Goal: Task Accomplishment & Management: Manage account settings

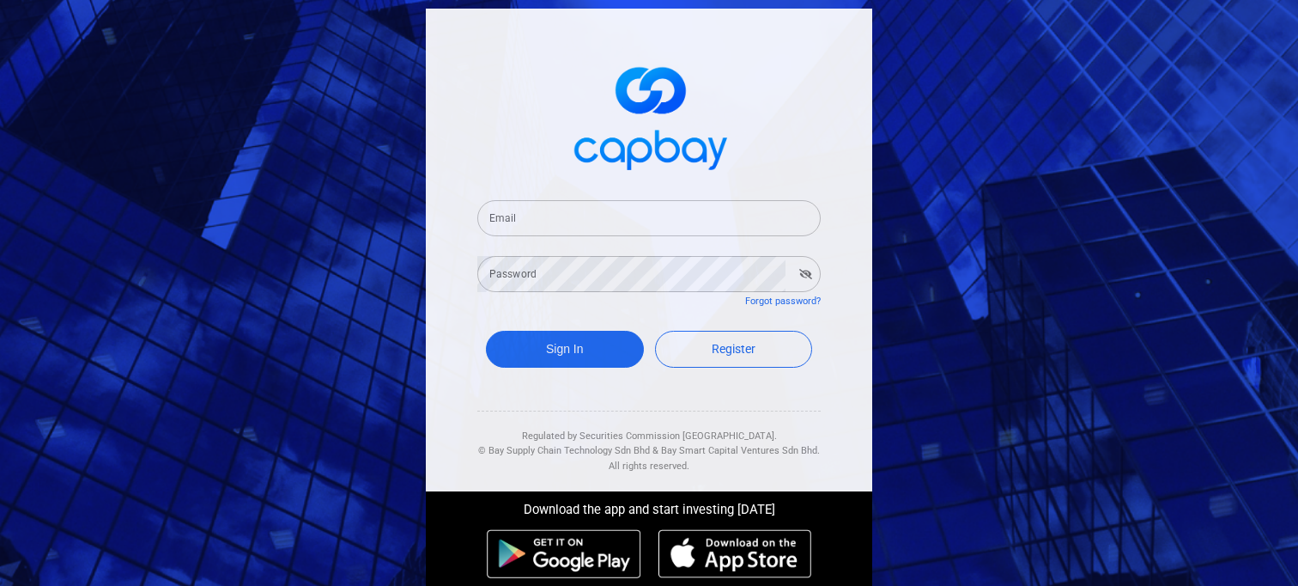
click at [510, 220] on input "Email" at bounding box center [648, 218] width 343 height 36
type input "[EMAIL_ADDRESS][DOMAIN_NAME]"
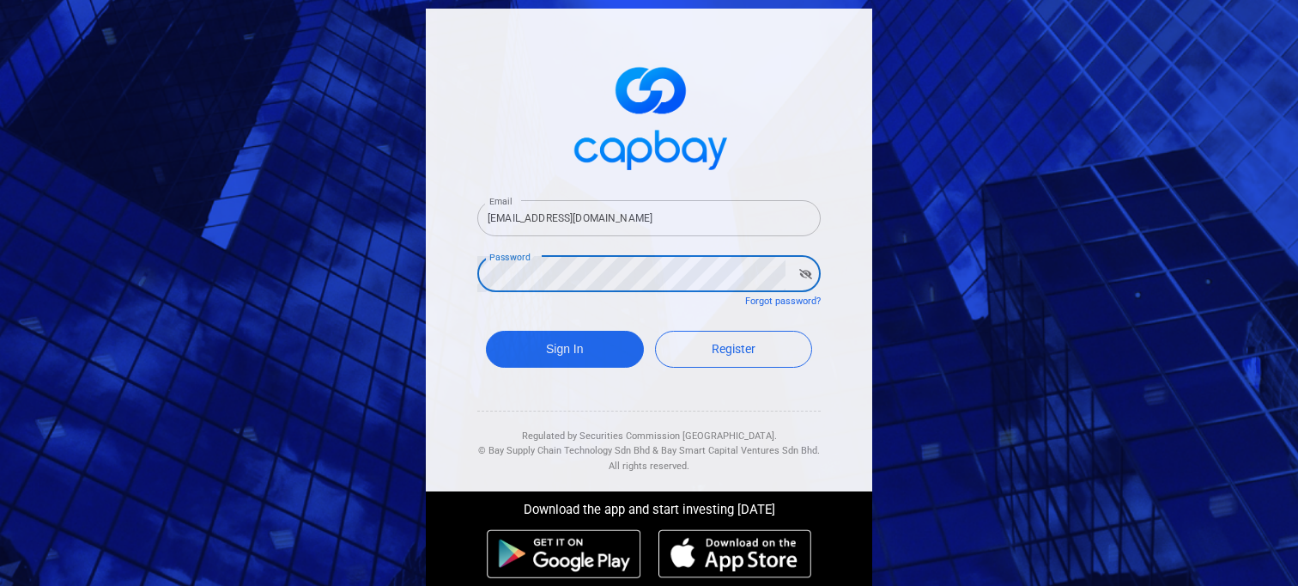
click at [486, 331] on button "Sign In" at bounding box center [565, 349] width 158 height 37
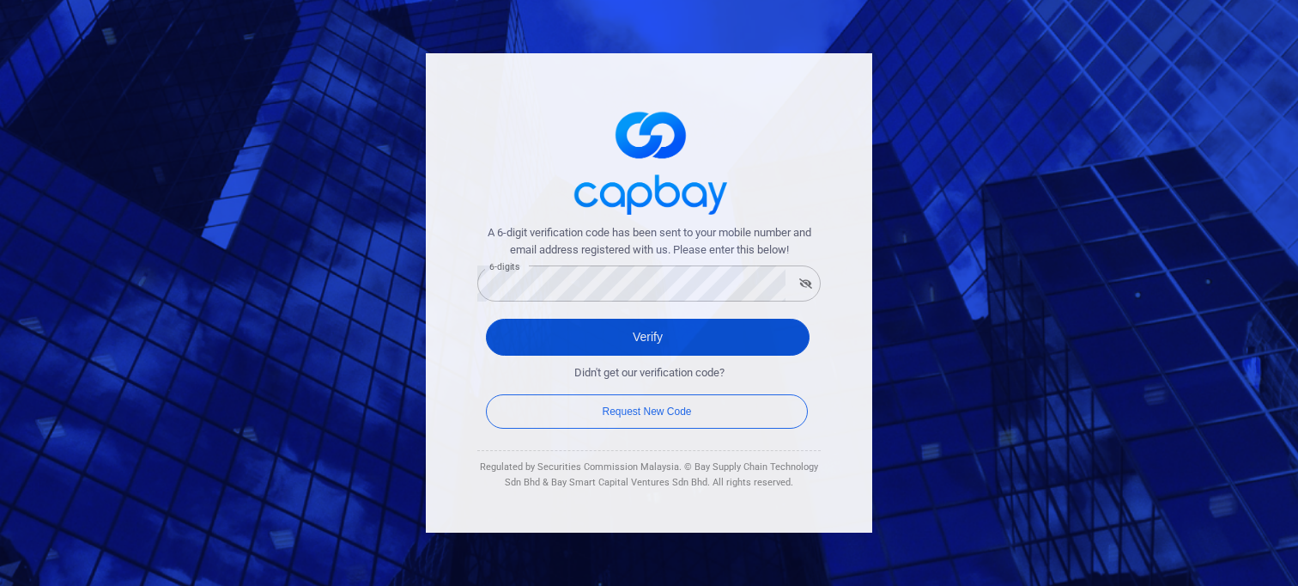
click at [633, 344] on button "Verify" at bounding box center [648, 337] width 324 height 37
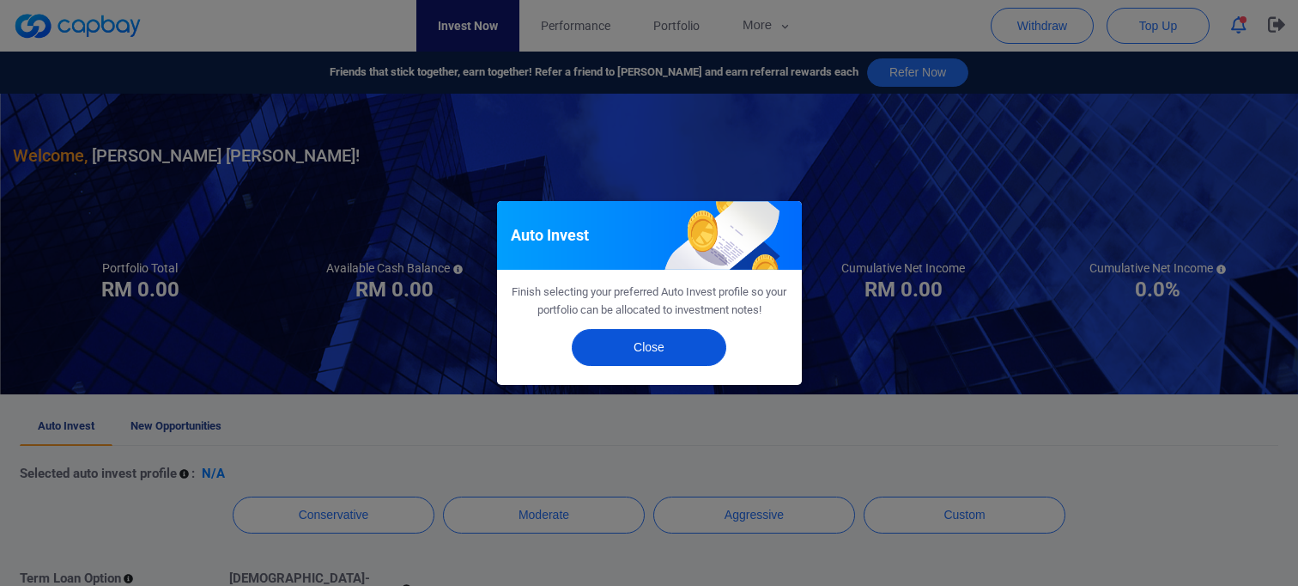
click at [643, 355] on button "Close" at bounding box center [649, 347] width 155 height 37
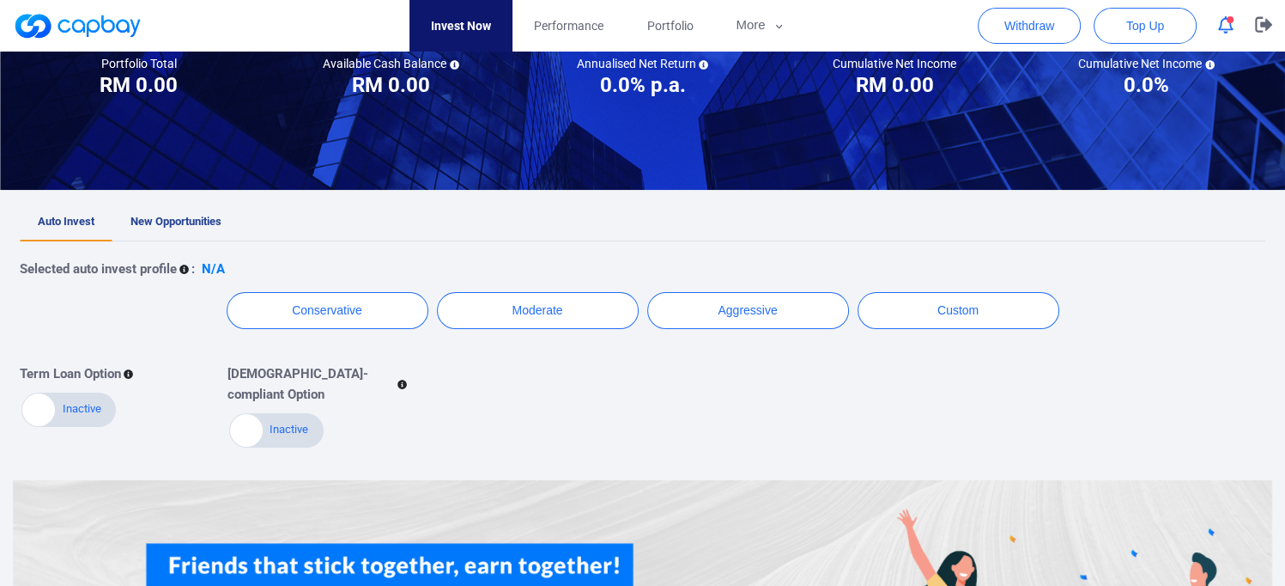
scroll to position [3, 0]
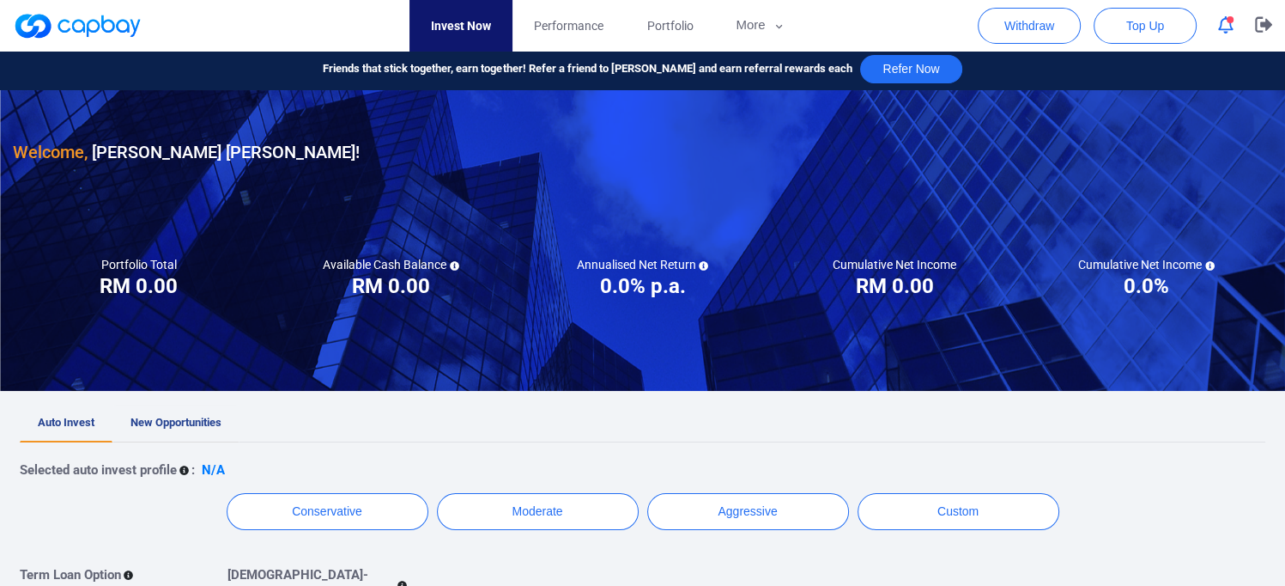
click at [187, 431] on link "New Opportunities" at bounding box center [175, 423] width 127 height 38
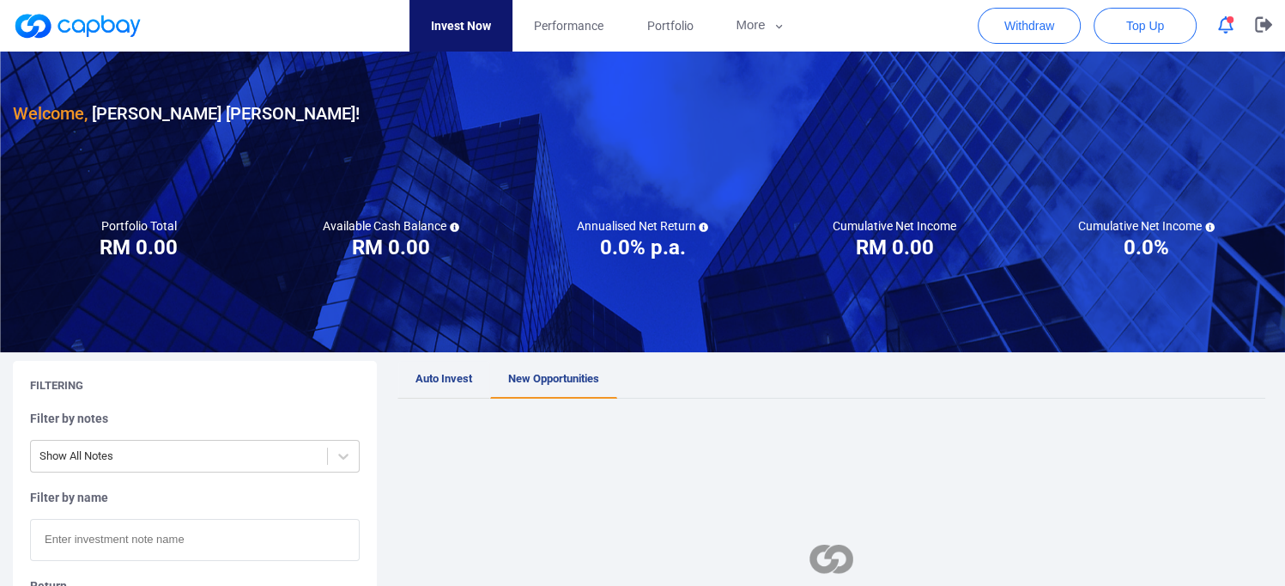
click at [457, 370] on link "Auto Invest" at bounding box center [443, 380] width 93 height 38
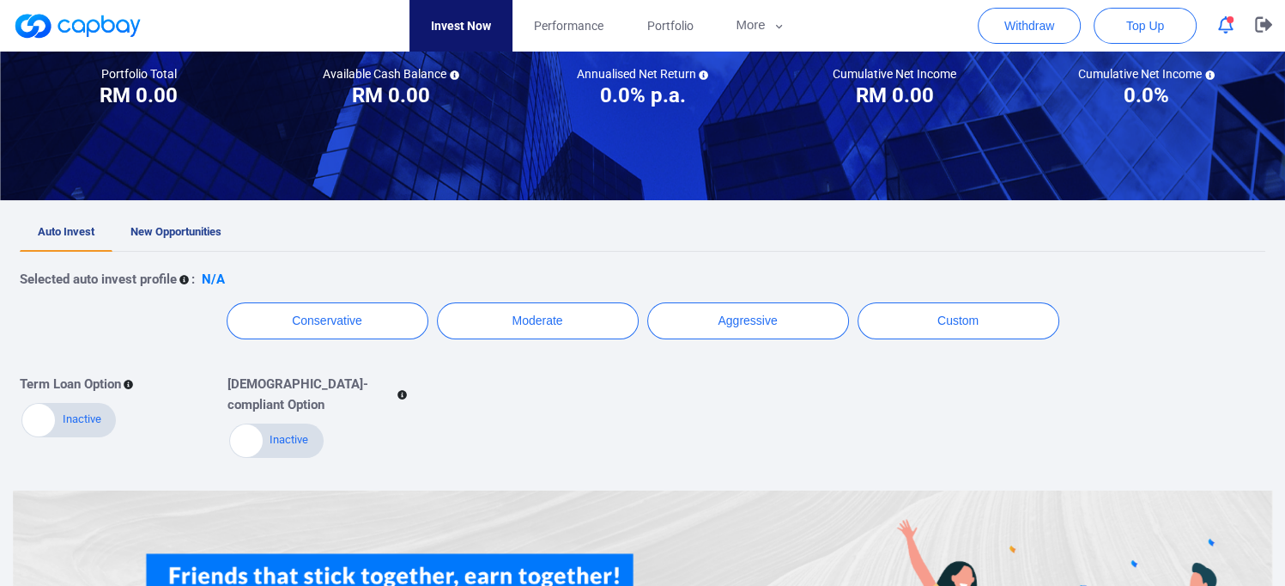
scroll to position [343, 0]
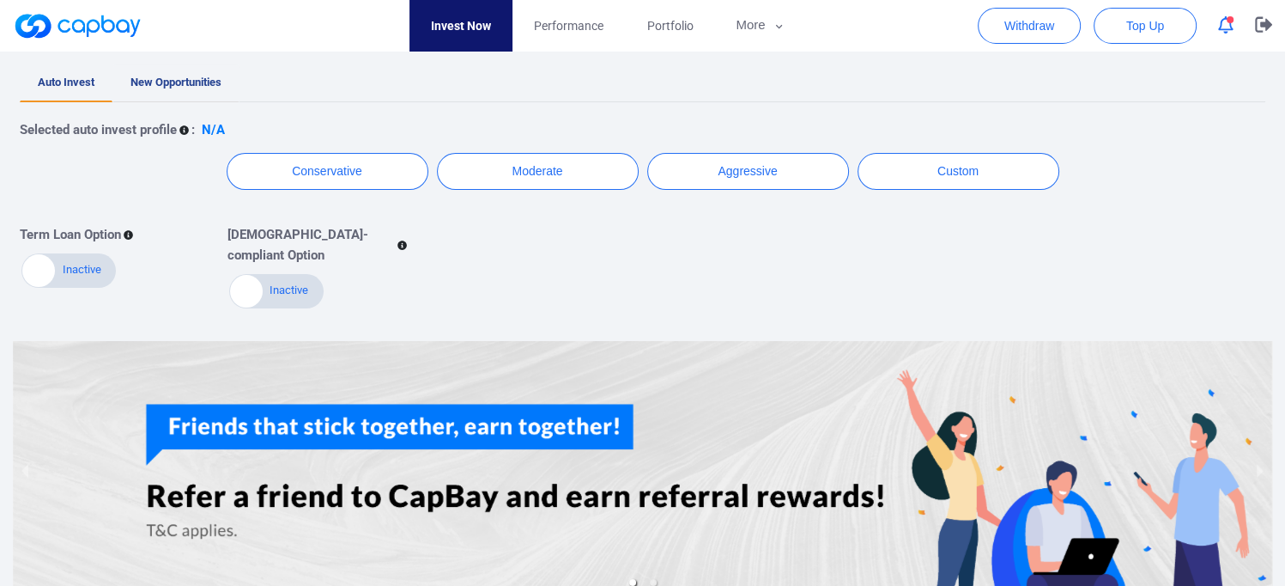
click at [206, 88] on span "New Opportunities" at bounding box center [175, 82] width 91 height 13
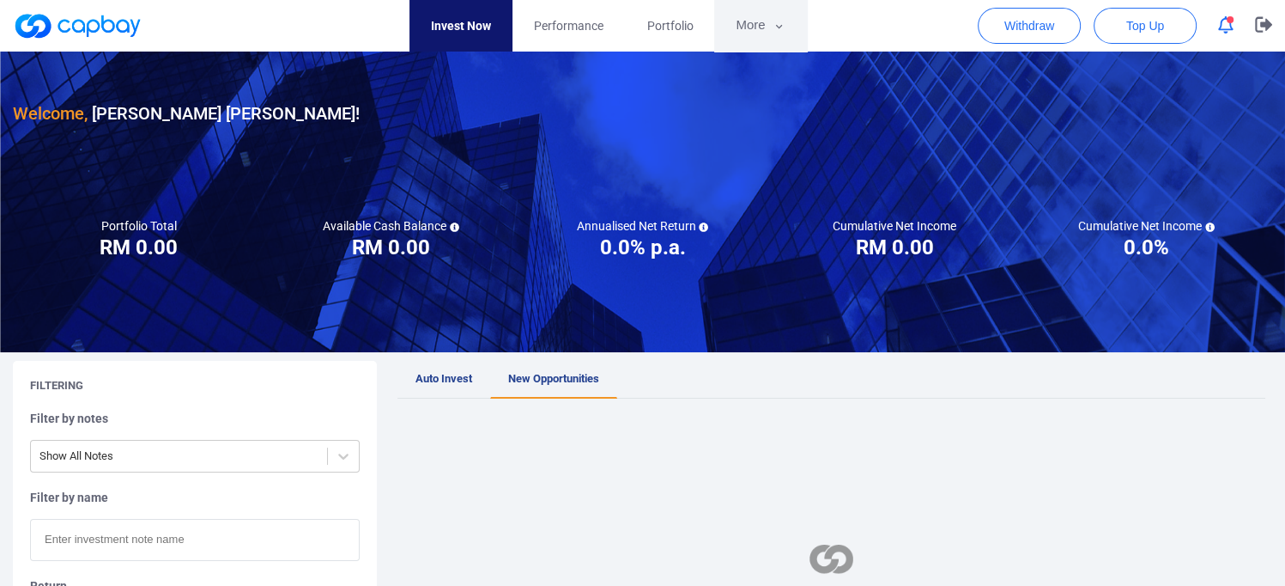
click at [757, 21] on button "More" at bounding box center [760, 26] width 92 height 52
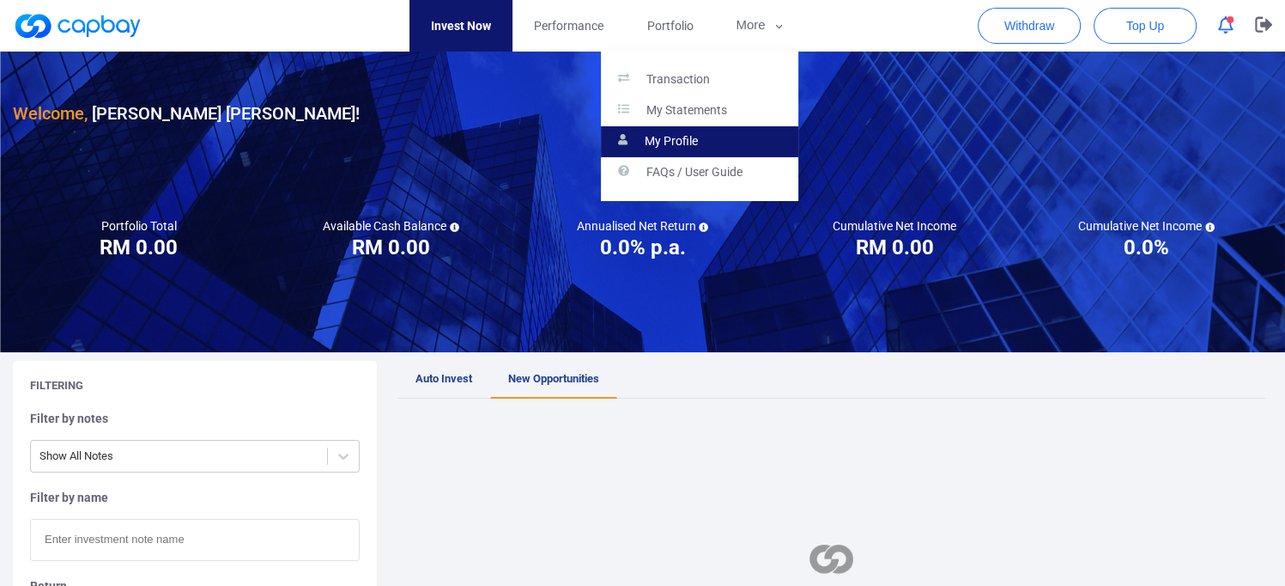
click at [701, 154] on link "My Profile" at bounding box center [699, 141] width 197 height 31
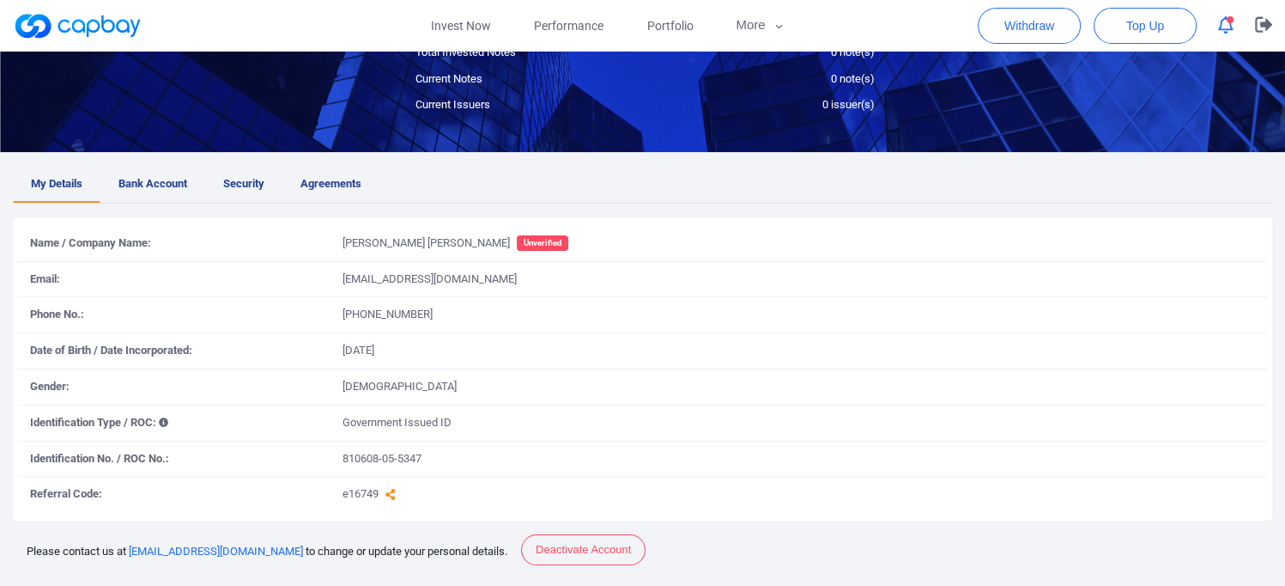
scroll to position [258, 0]
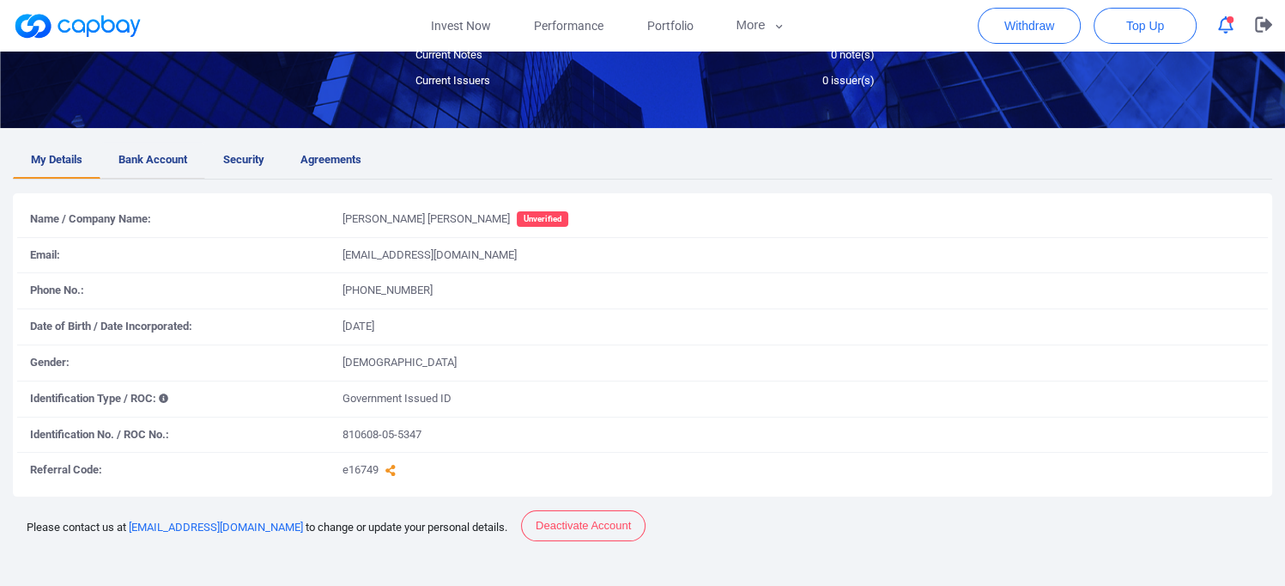
click at [149, 153] on span "Bank Account" at bounding box center [152, 160] width 69 height 18
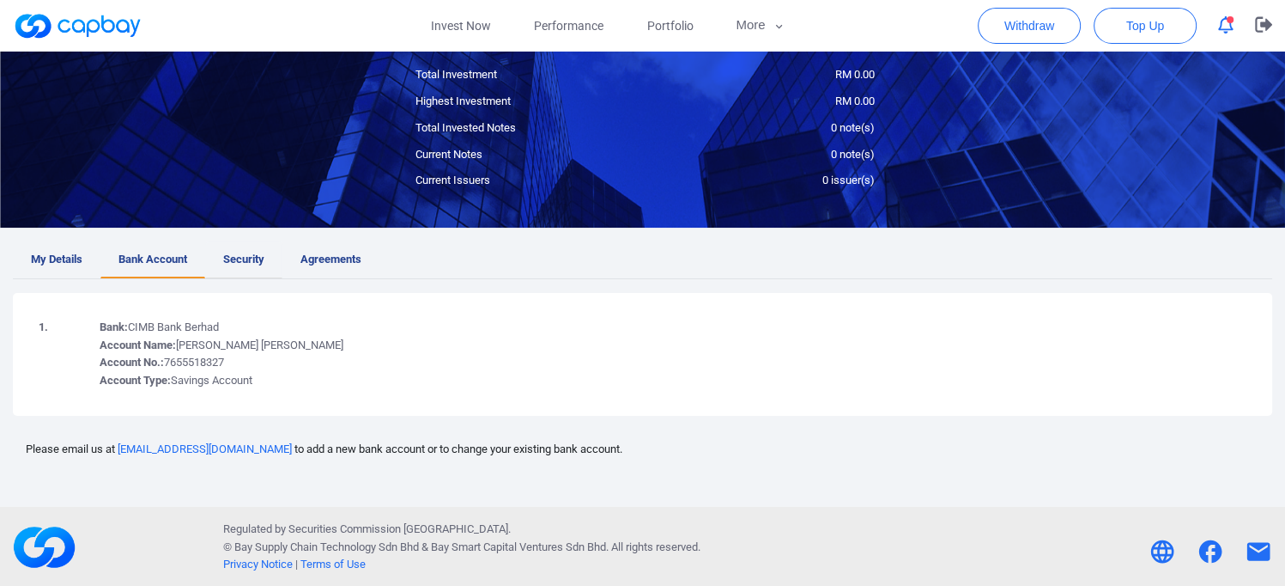
click at [251, 258] on span "Security" at bounding box center [243, 260] width 41 height 18
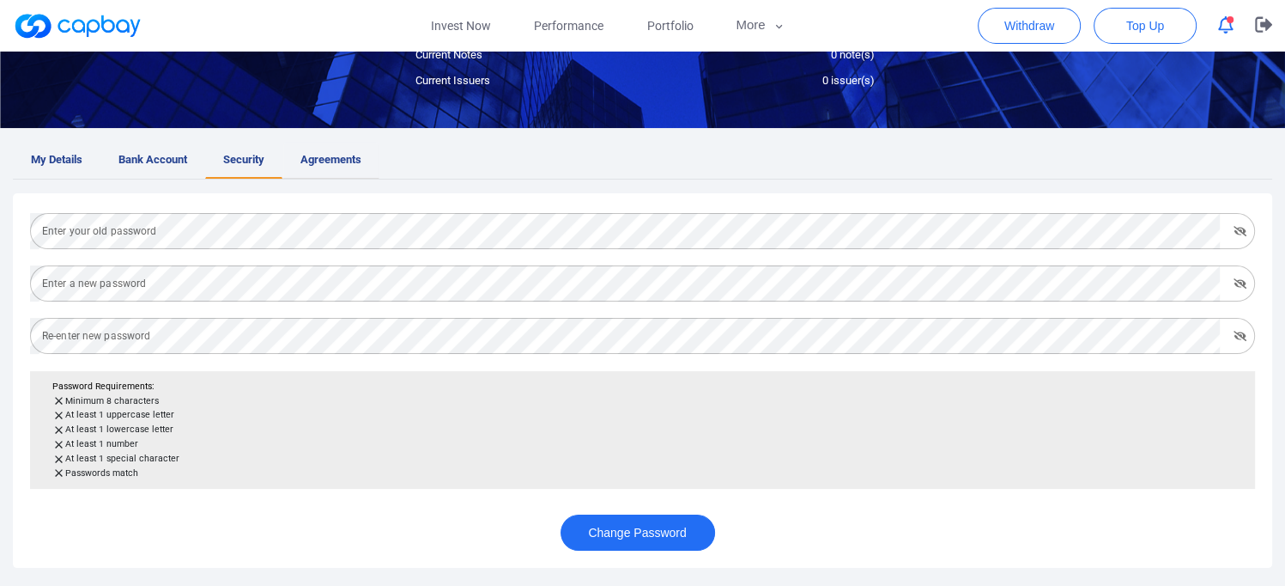
click at [348, 160] on span "Agreements" at bounding box center [330, 160] width 61 height 18
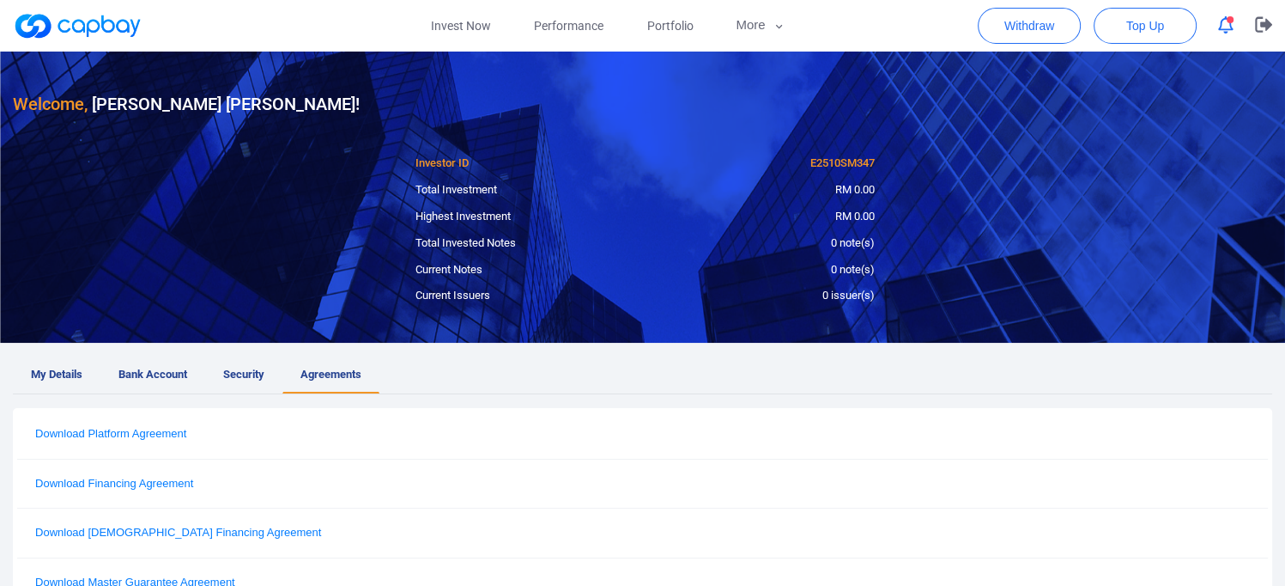
scroll to position [0, 0]
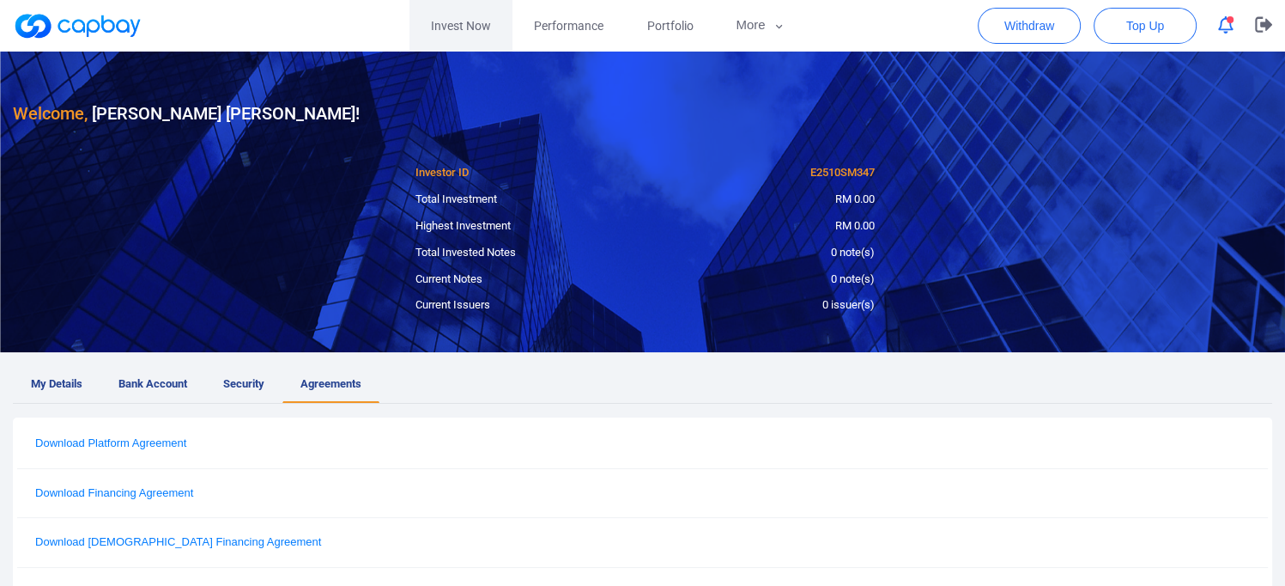
click at [474, 18] on link "Invest Now" at bounding box center [461, 26] width 103 height 52
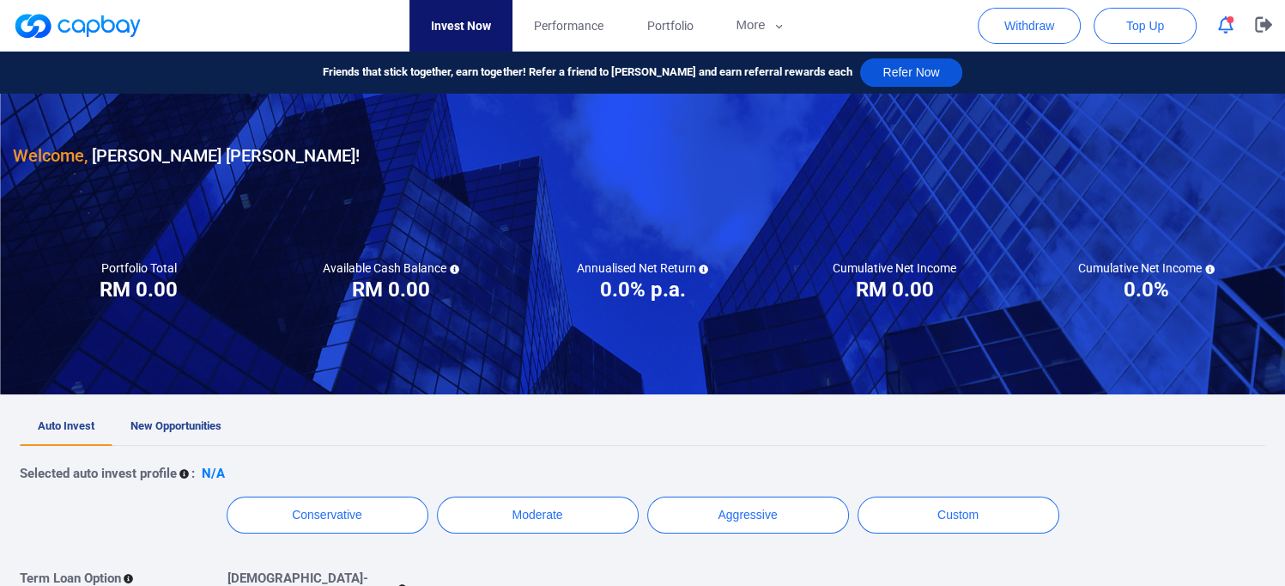
click at [860, 70] on button "Refer Now" at bounding box center [910, 72] width 101 height 28
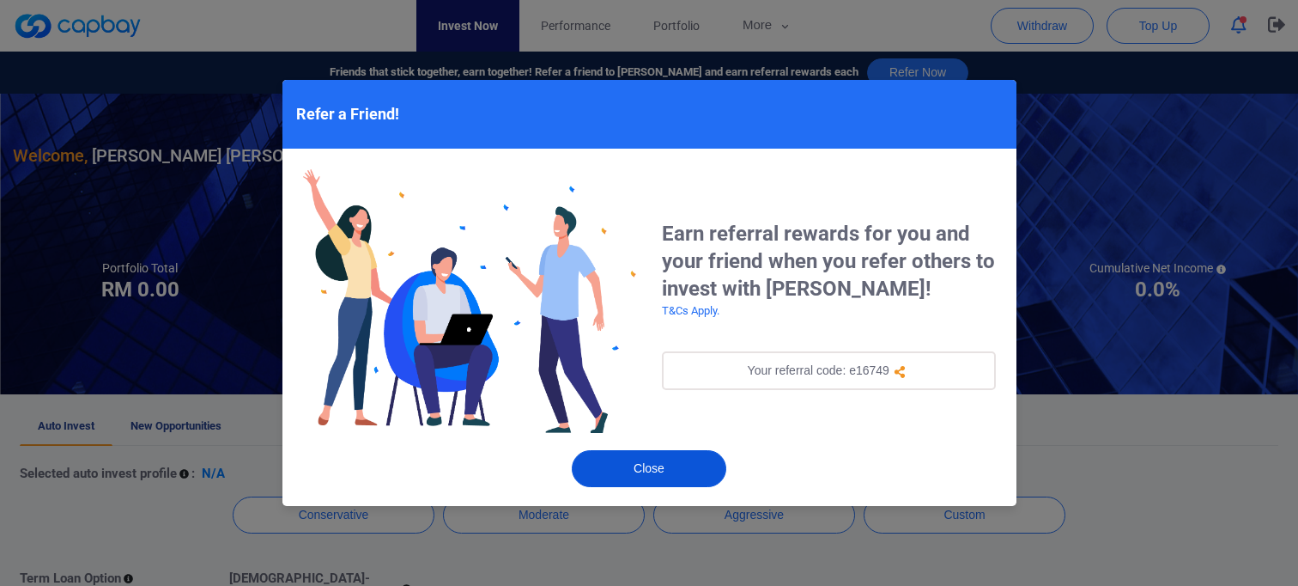
click at [686, 477] on button "Close" at bounding box center [649, 468] width 155 height 37
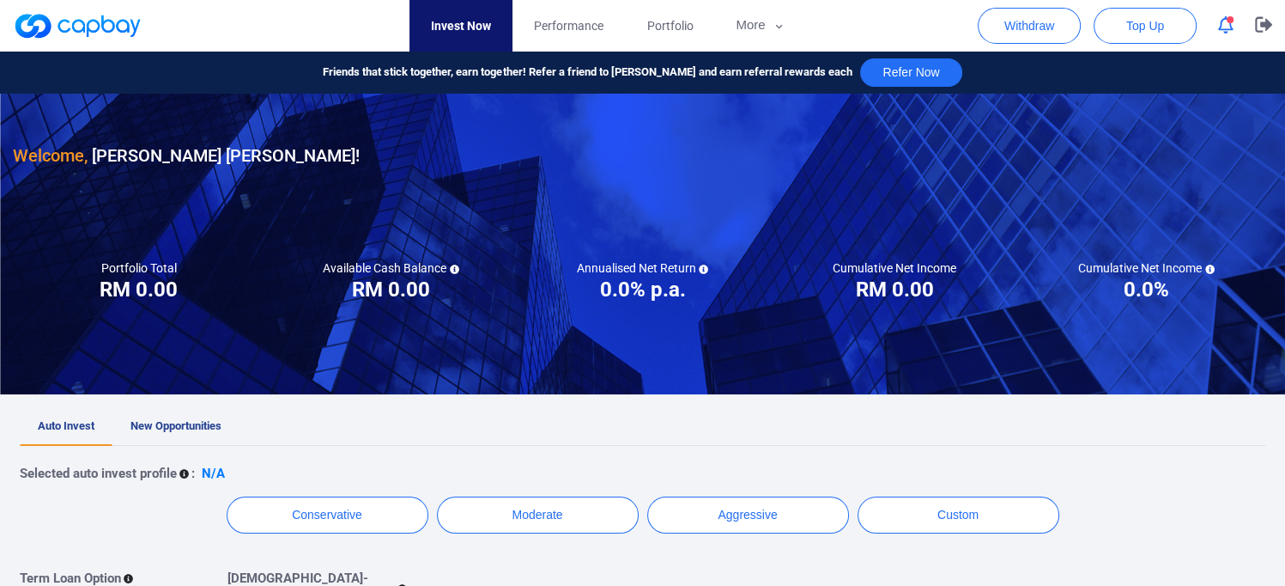
click at [1208, 264] on icon at bounding box center [1209, 268] width 9 height 9
click at [616, 292] on h3 "0.0% p.a." at bounding box center [642, 289] width 86 height 27
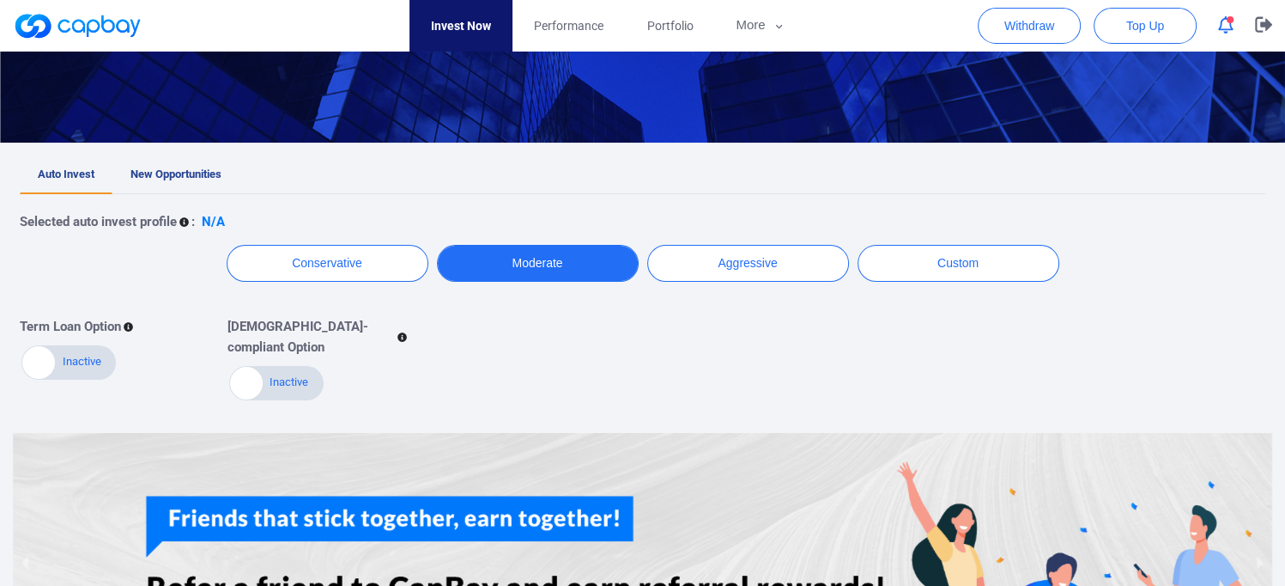
scroll to position [258, 0]
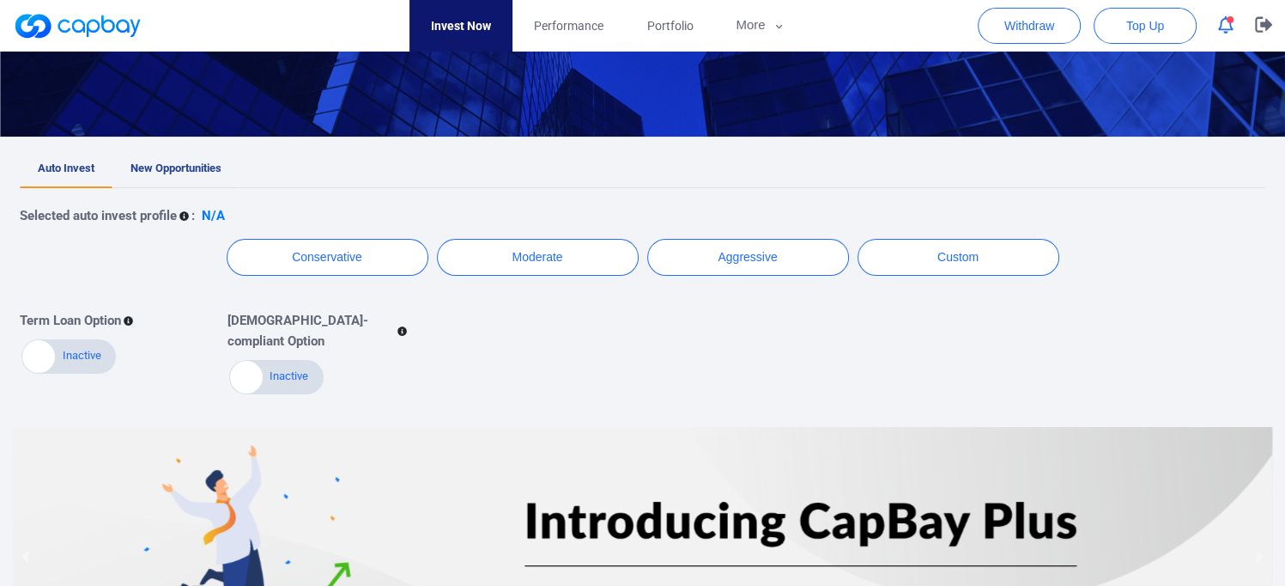
click at [189, 167] on span "New Opportunities" at bounding box center [175, 167] width 91 height 13
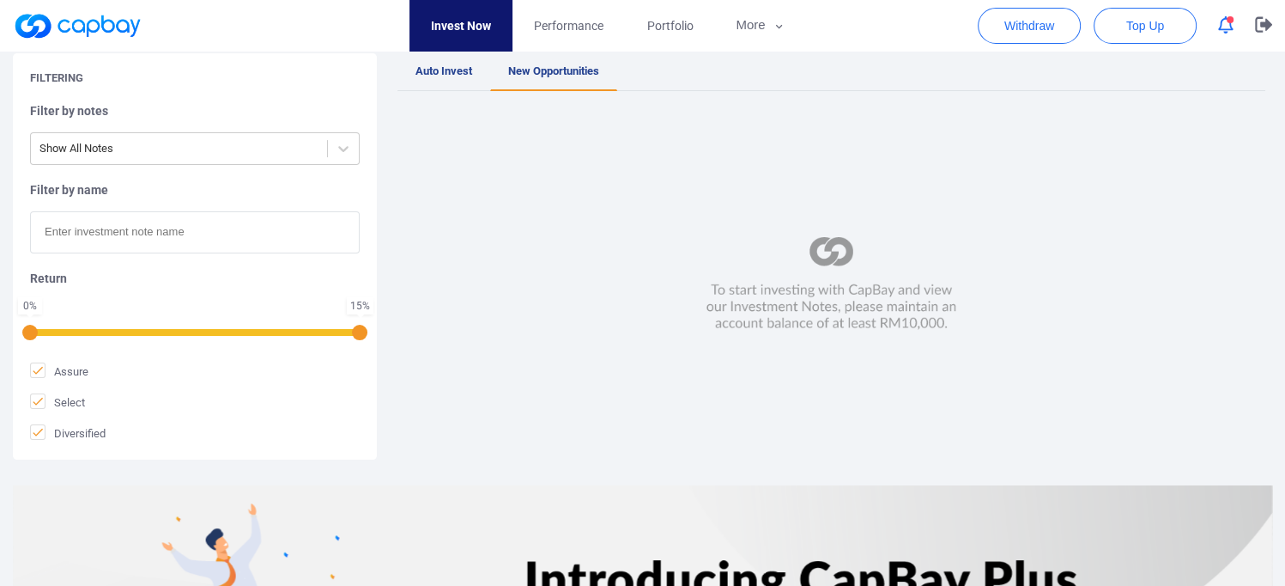
scroll to position [343, 0]
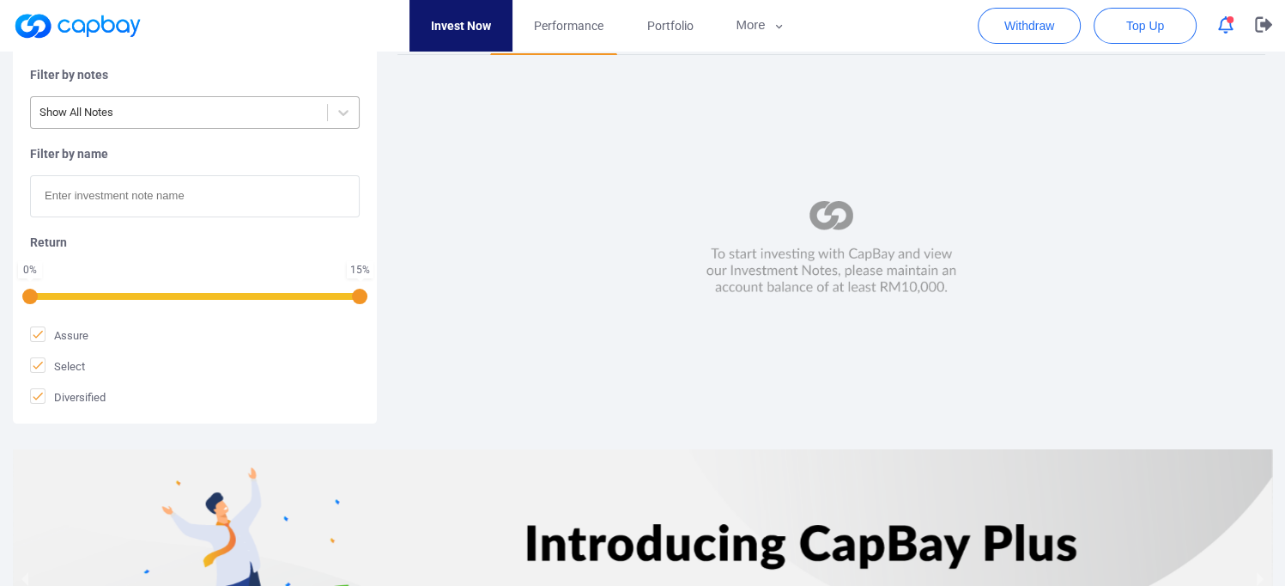
click at [282, 110] on div at bounding box center [178, 112] width 279 height 21
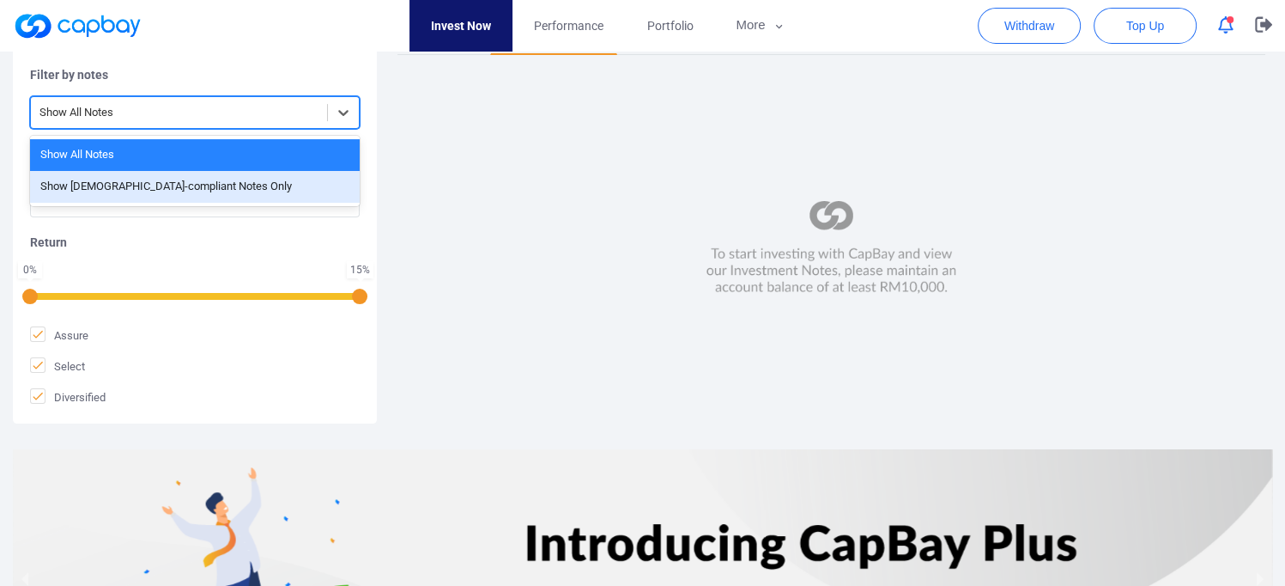
click at [119, 196] on div "Show [DEMOGRAPHIC_DATA]-compliant Notes Only" at bounding box center [195, 187] width 330 height 32
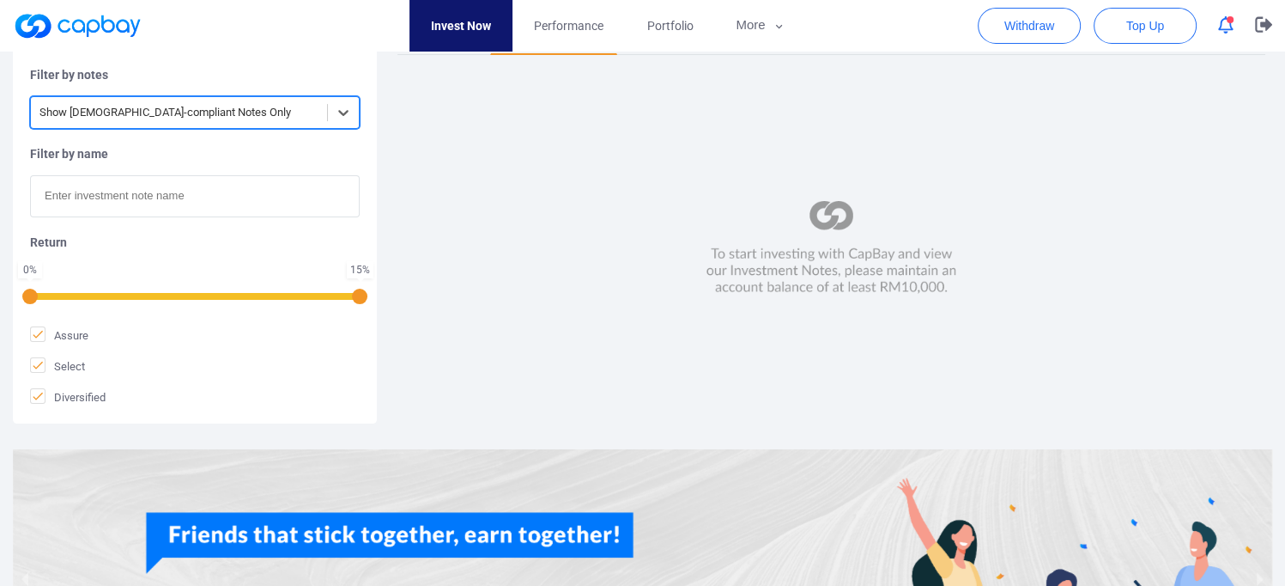
click at [149, 123] on div "Show [DEMOGRAPHIC_DATA]-compliant Notes Only" at bounding box center [179, 113] width 296 height 28
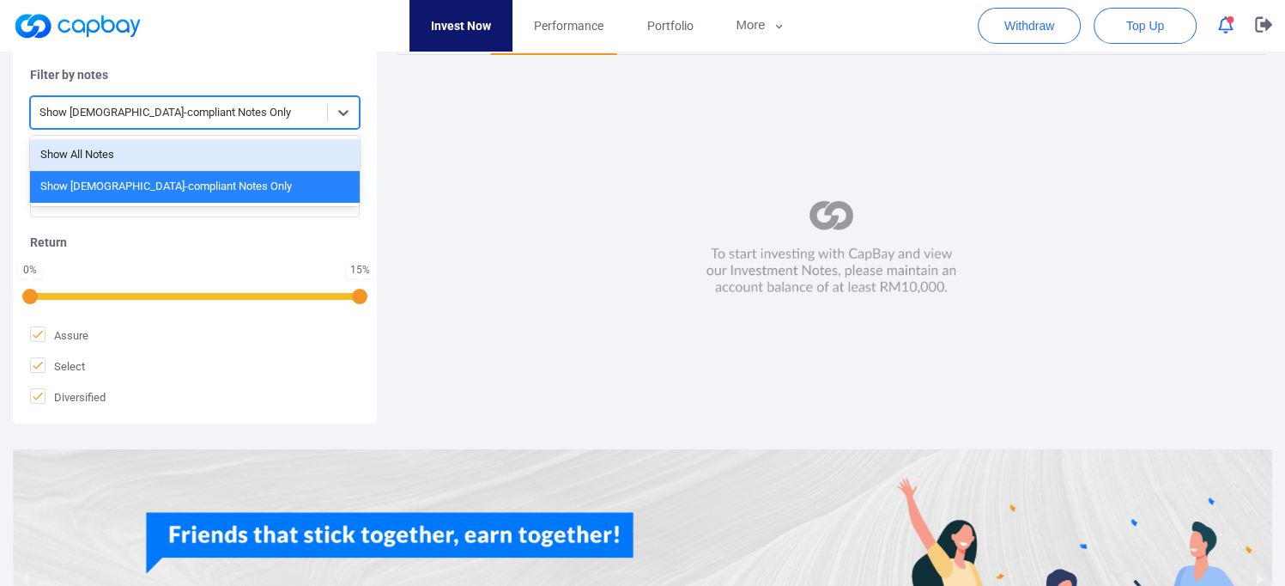
click at [103, 162] on div "Show All Notes" at bounding box center [195, 155] width 330 height 32
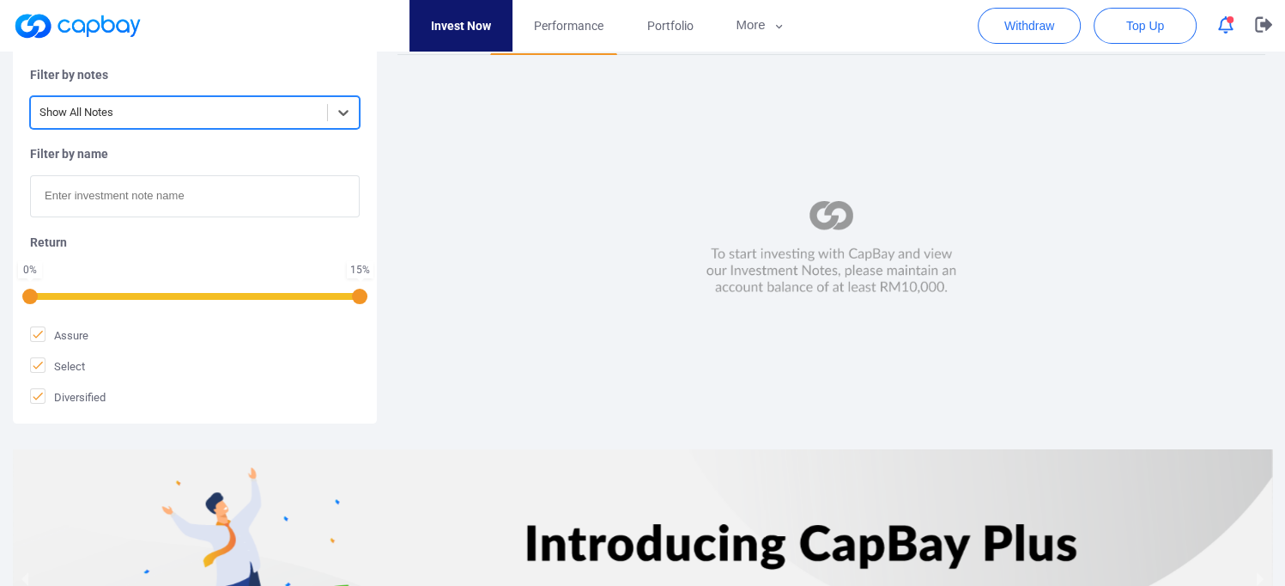
click at [205, 200] on input "text" at bounding box center [195, 196] width 330 height 42
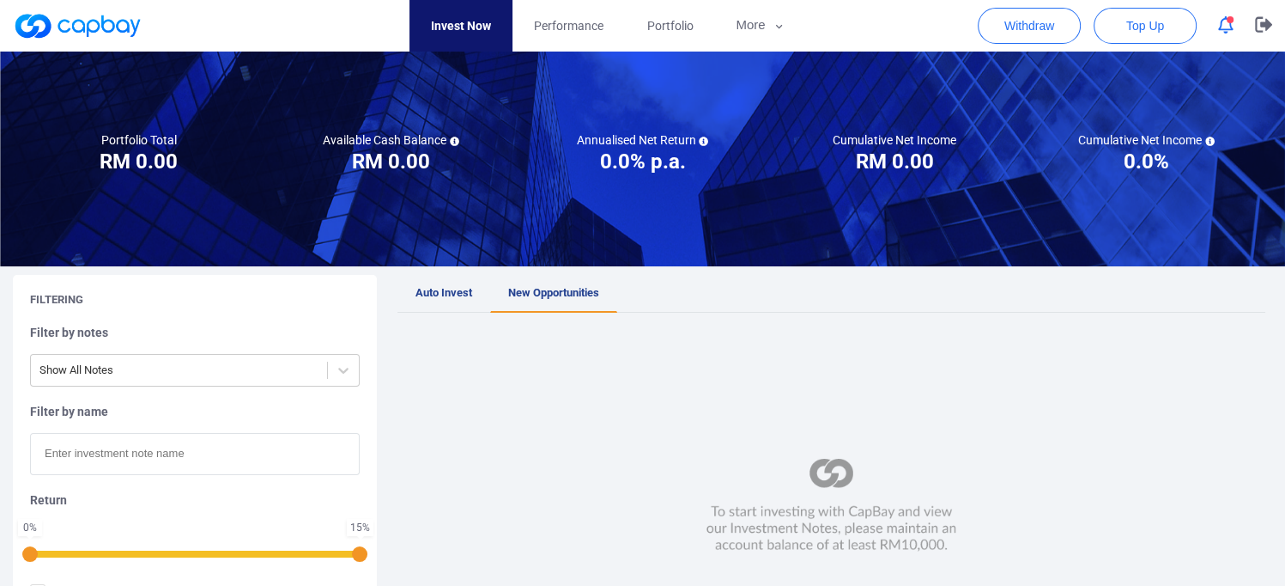
click at [129, 458] on input "text" at bounding box center [195, 454] width 330 height 42
paste input "iAWC25105395"
type input "iAWC25105395"
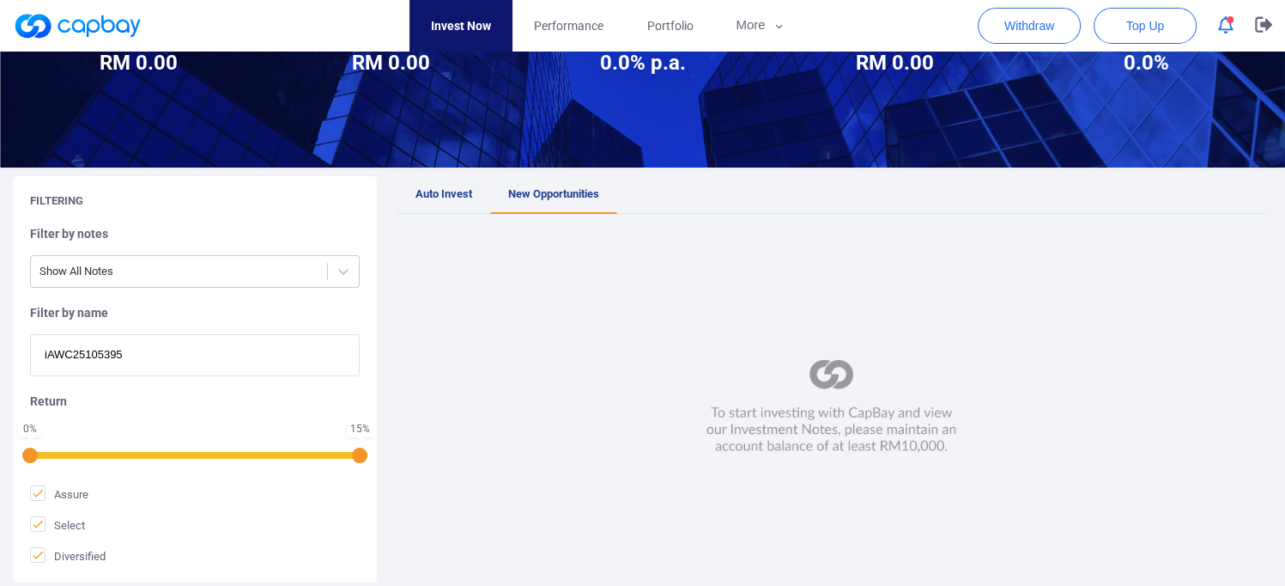
scroll to position [258, 0]
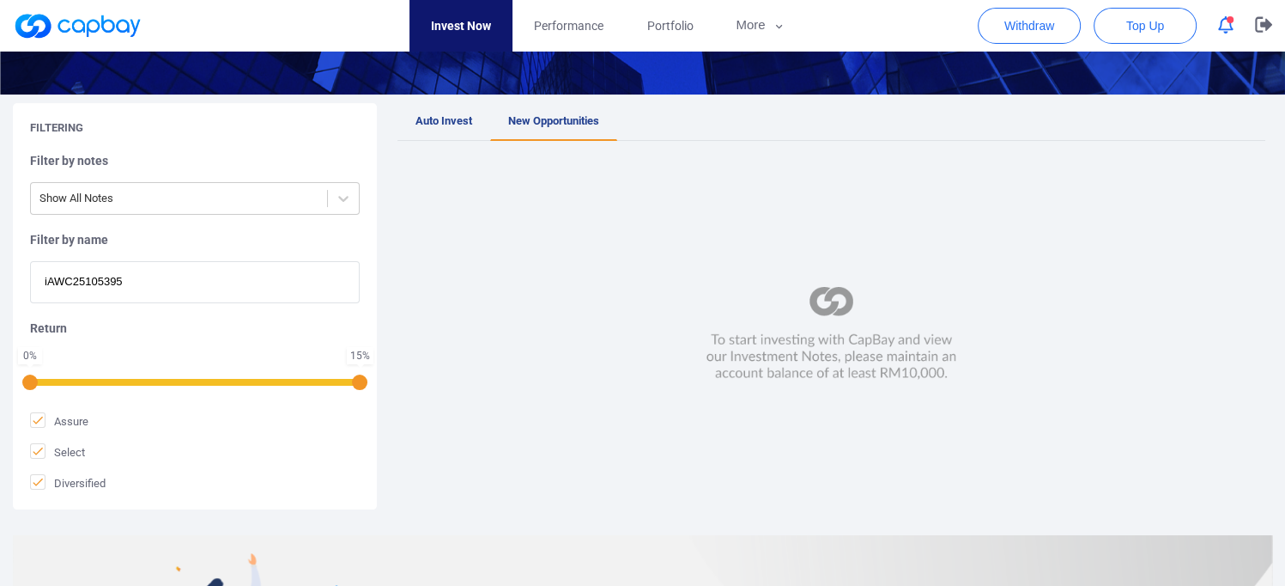
click at [70, 351] on div "Return 0 % 15 %" at bounding box center [195, 353] width 330 height 66
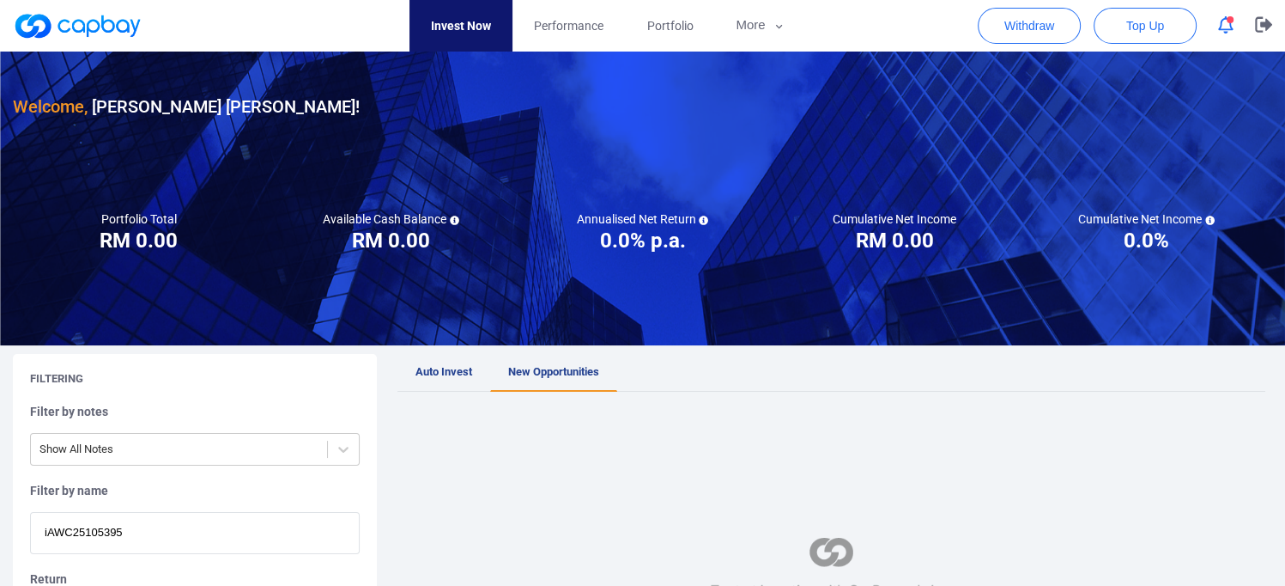
scroll to position [0, 0]
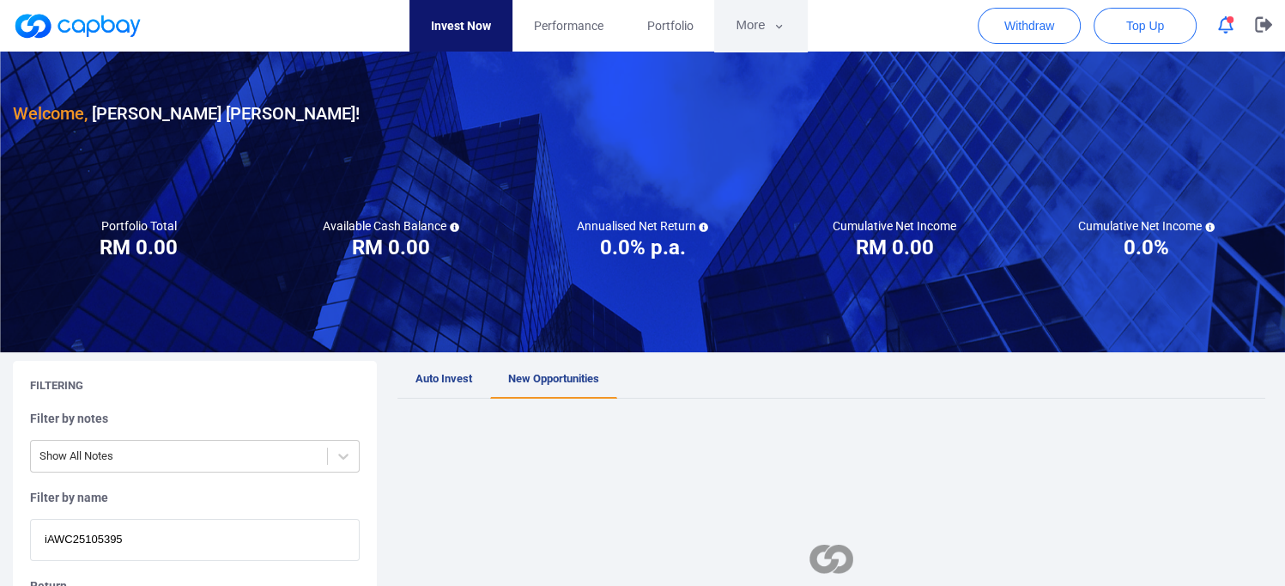
click at [774, 28] on icon "button" at bounding box center [779, 26] width 13 height 15
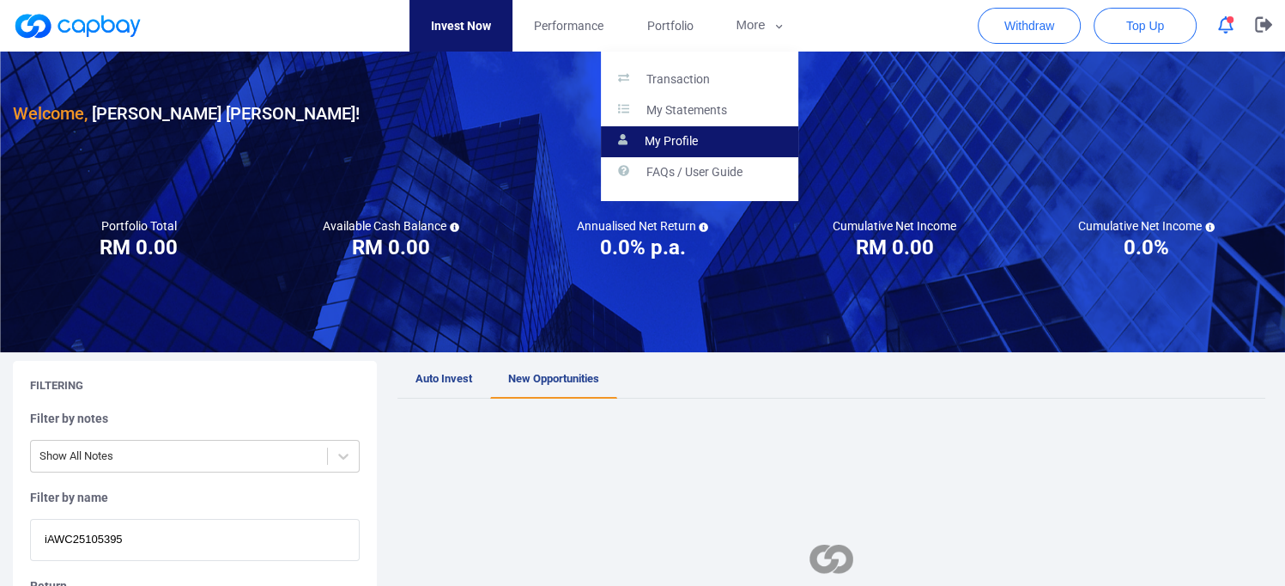
click at [677, 143] on p "My Profile" at bounding box center [671, 141] width 53 height 15
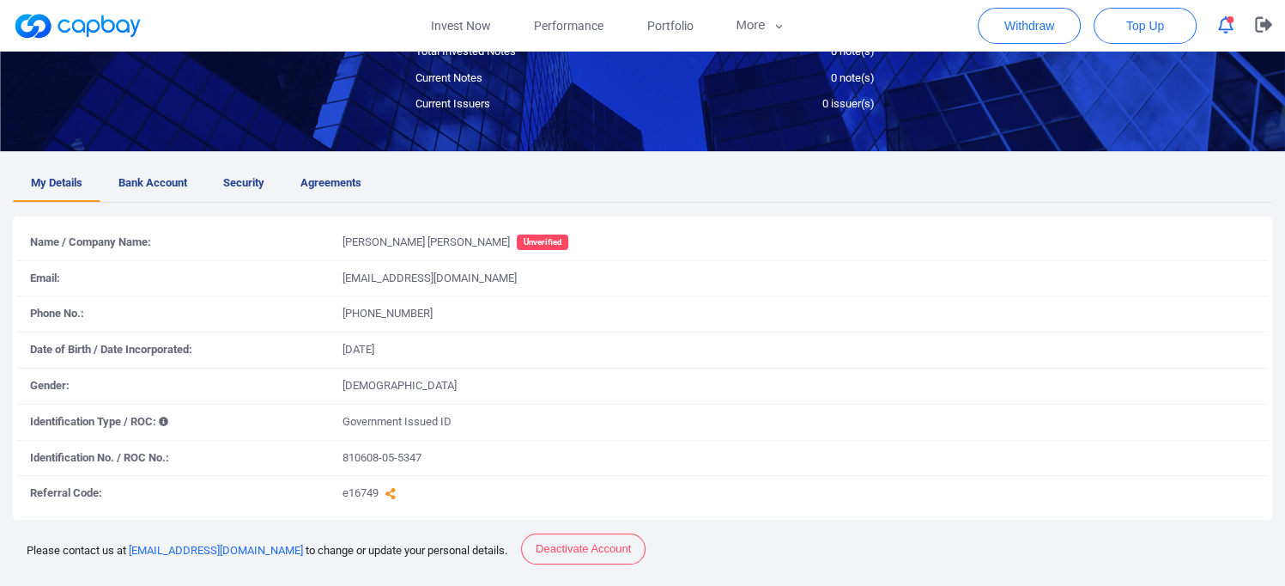
scroll to position [258, 0]
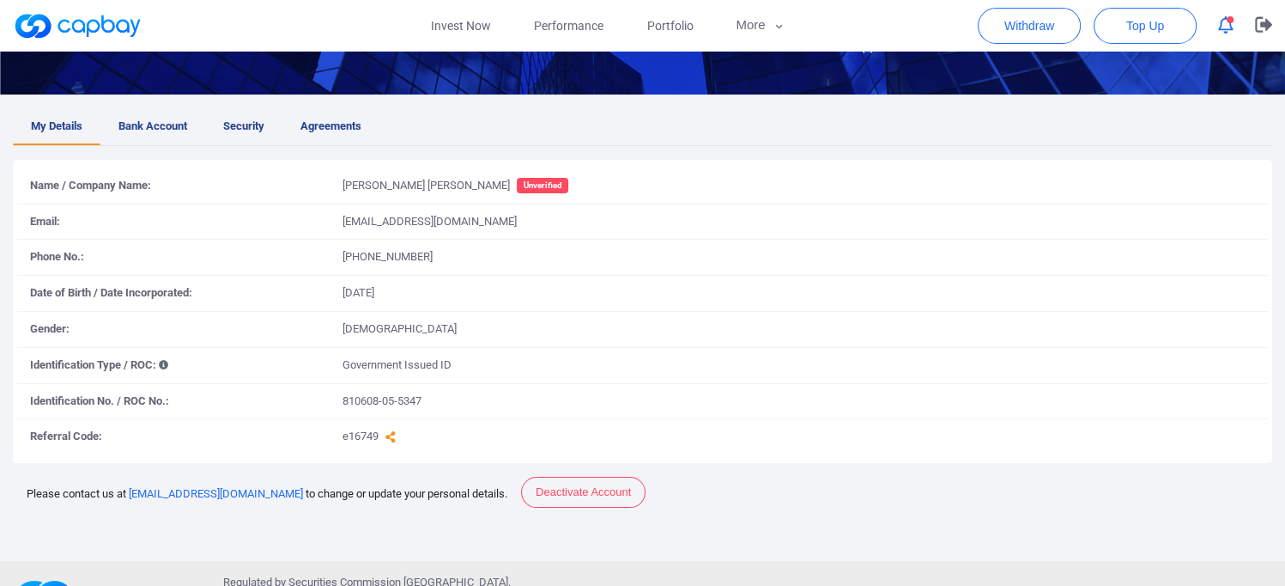
click at [517, 189] on span "Unverified" at bounding box center [543, 185] width 52 height 15
click at [517, 186] on span "Unverified" at bounding box center [543, 185] width 52 height 15
click at [167, 128] on span "Bank Account" at bounding box center [152, 127] width 69 height 18
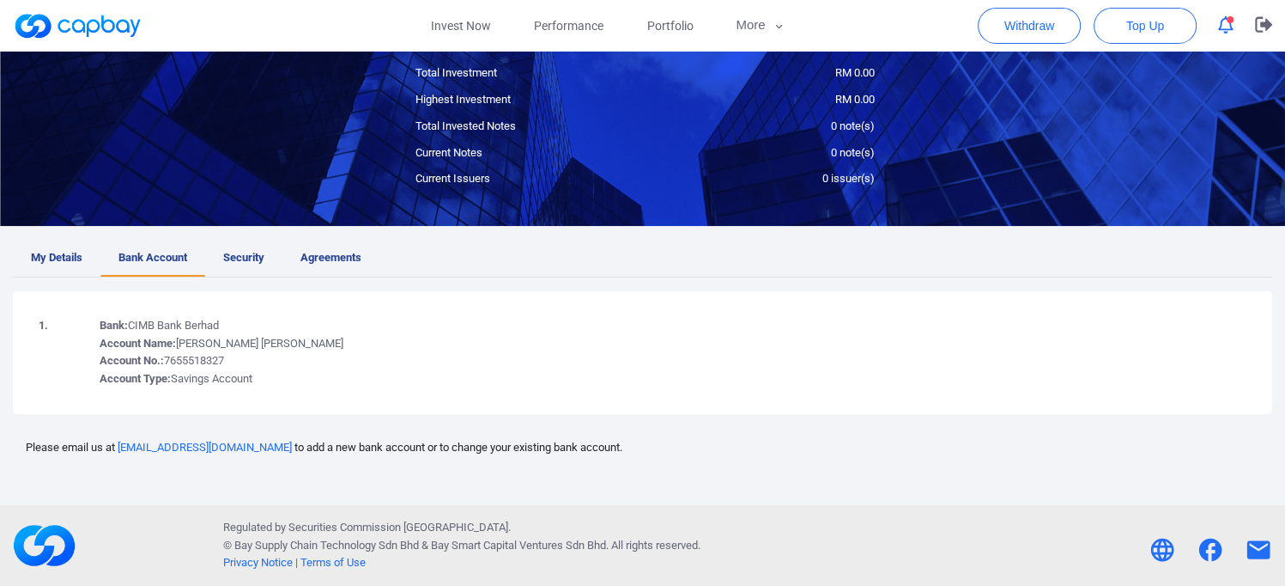
scroll to position [124, 0]
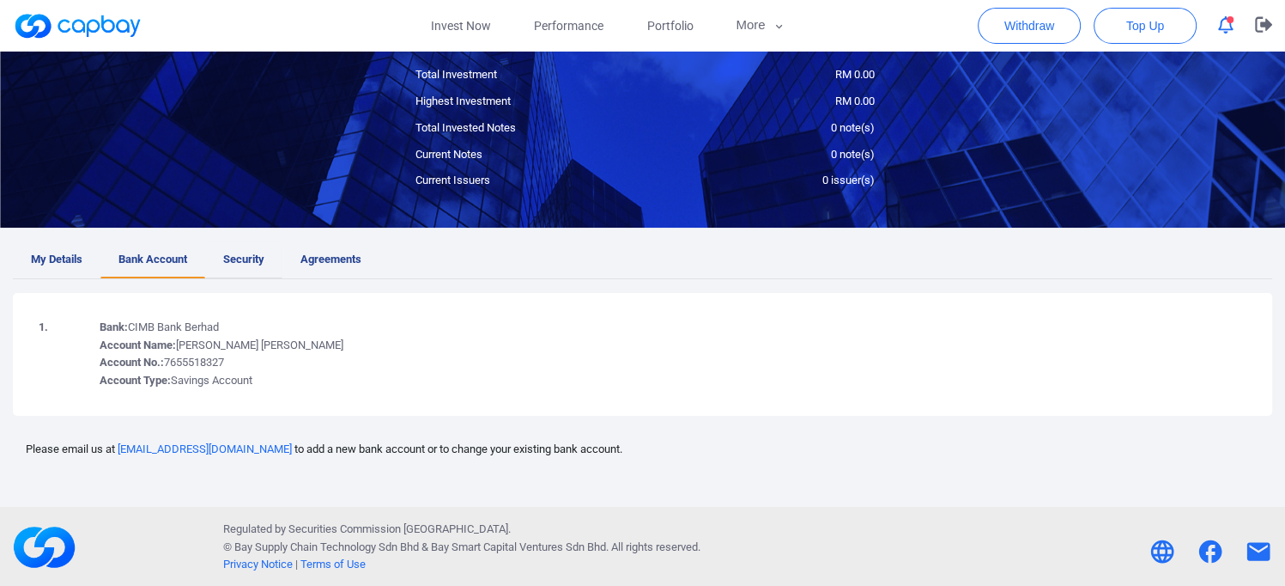
click at [240, 258] on span "Security" at bounding box center [243, 260] width 41 height 18
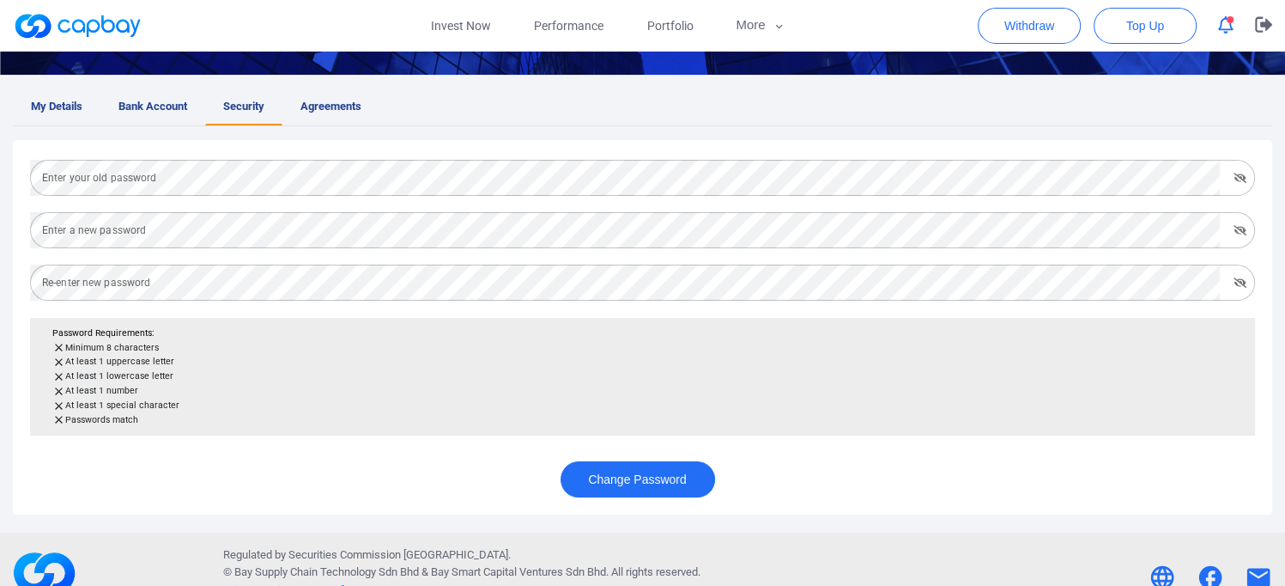
scroll to position [303, 0]
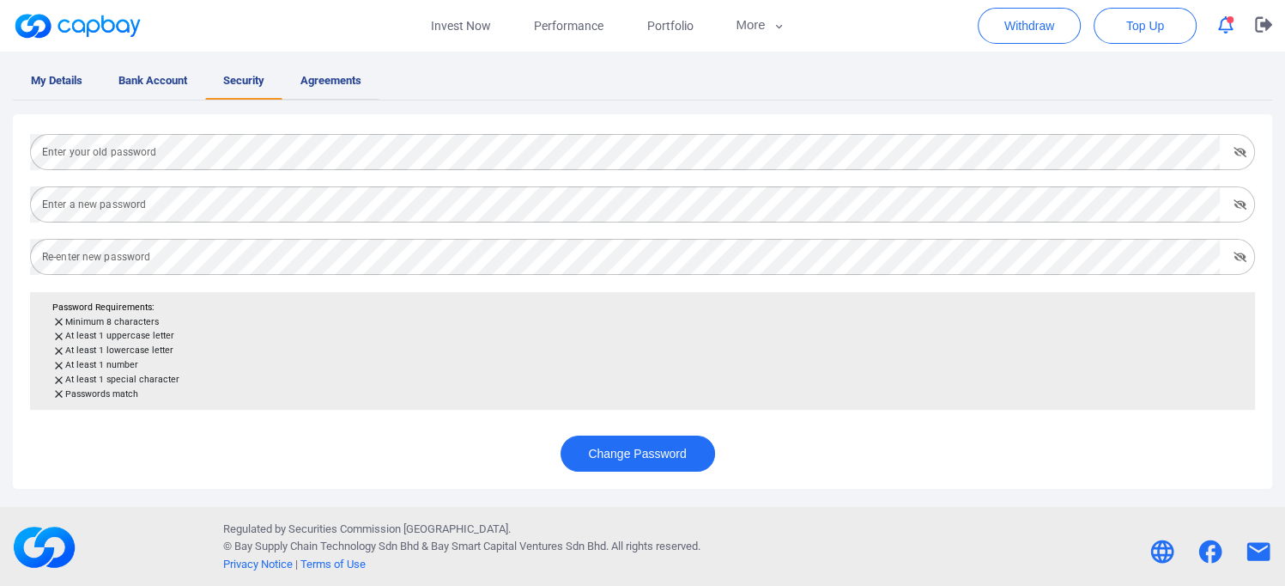
click at [330, 89] on link "Agreements" at bounding box center [330, 81] width 97 height 37
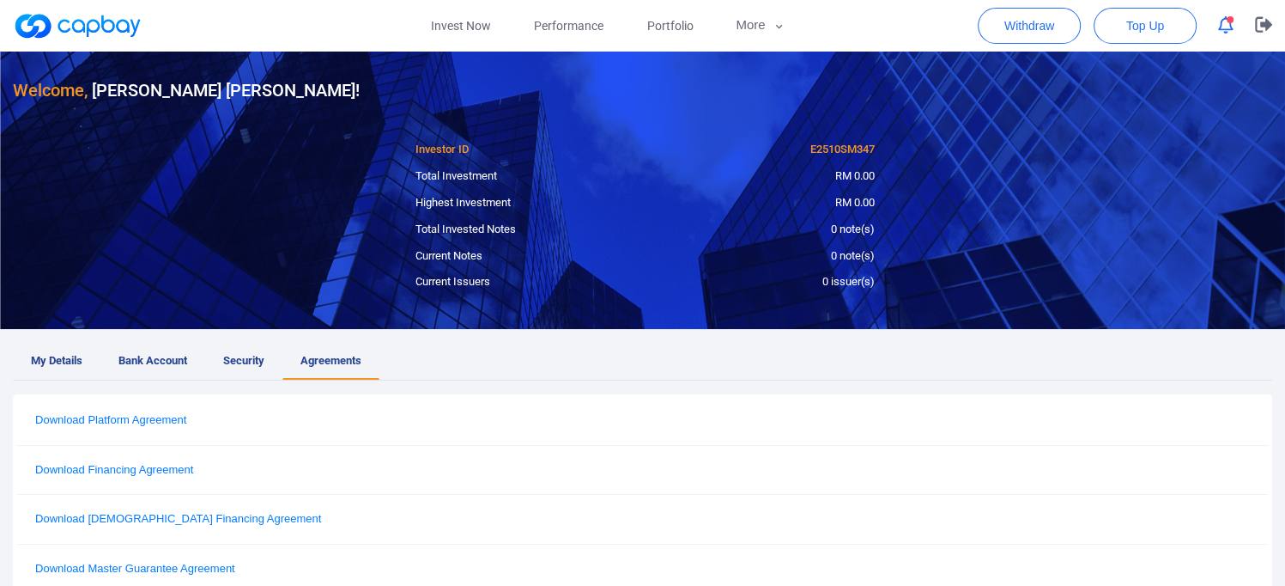
scroll to position [0, 0]
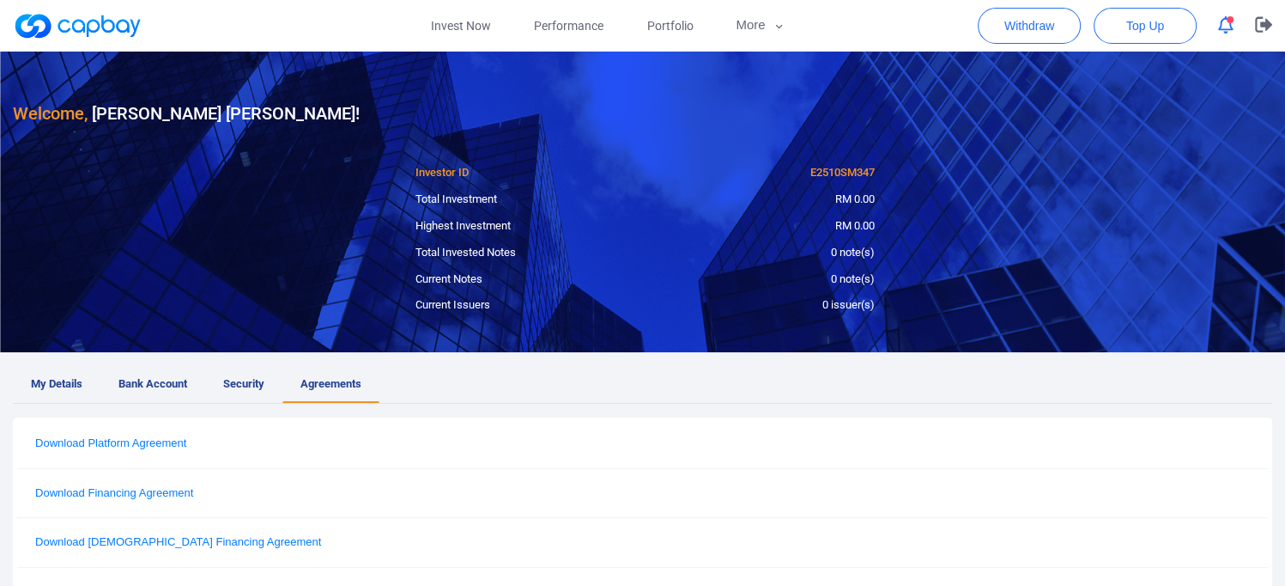
click at [1223, 27] on icon "button" at bounding box center [1225, 25] width 15 height 18
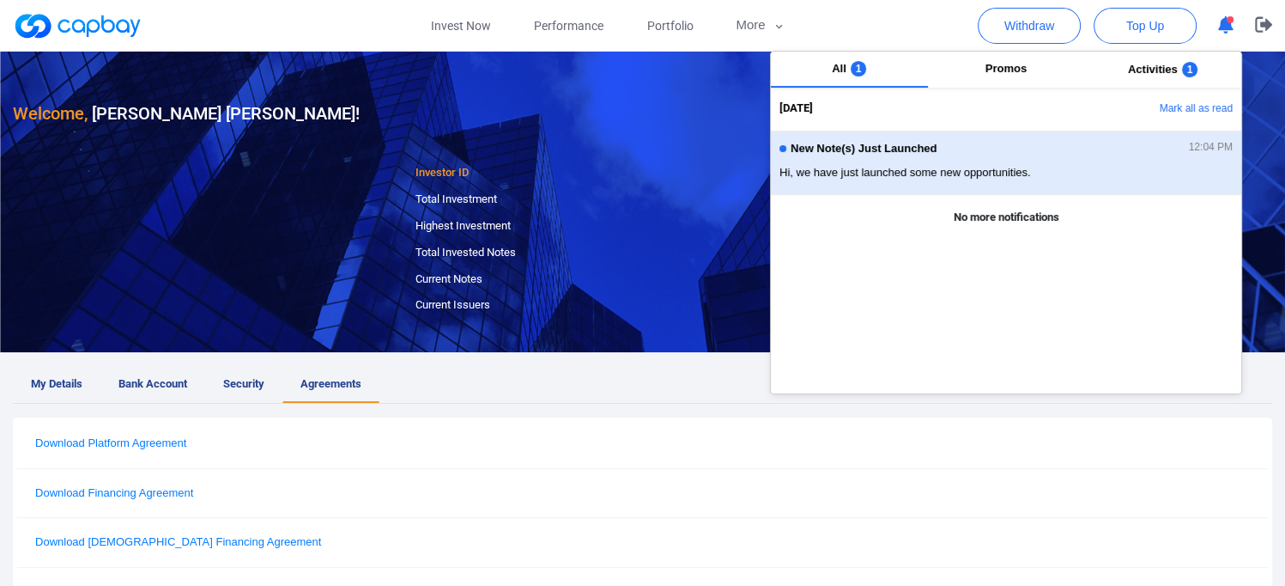
click at [925, 173] on span "Hi, we have just launched some new opportunities." at bounding box center [1006, 172] width 453 height 17
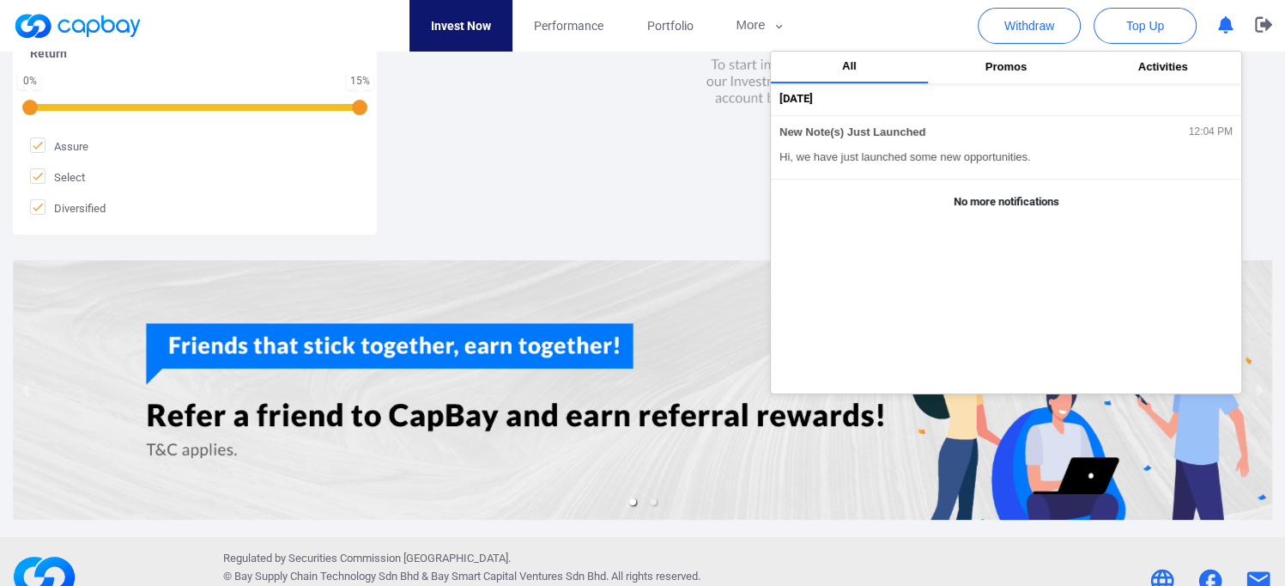
scroll to position [562, 0]
